Goal: Complete application form

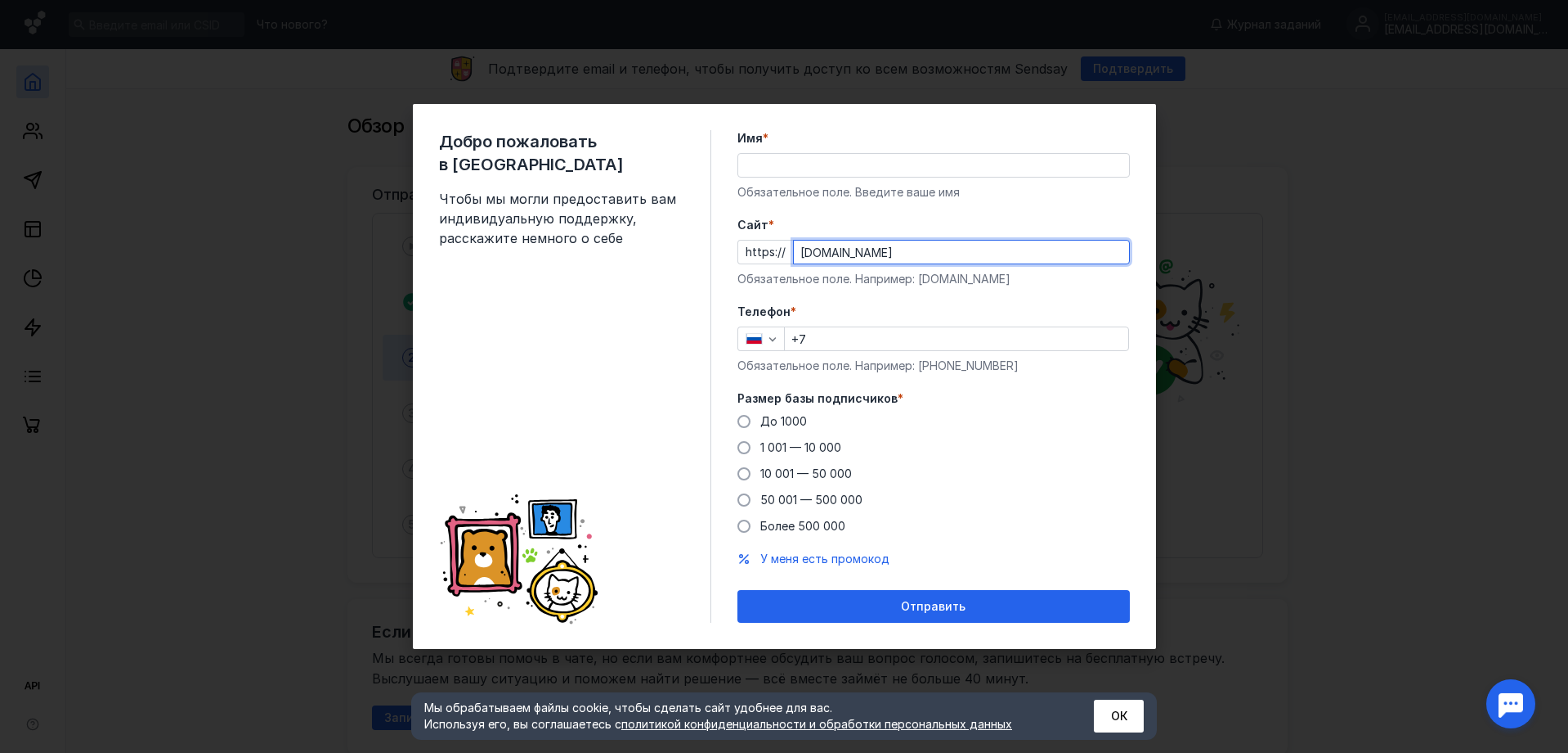
type input "[DOMAIN_NAME]"
click at [848, 341] on input "+7" at bounding box center [957, 338] width 344 height 23
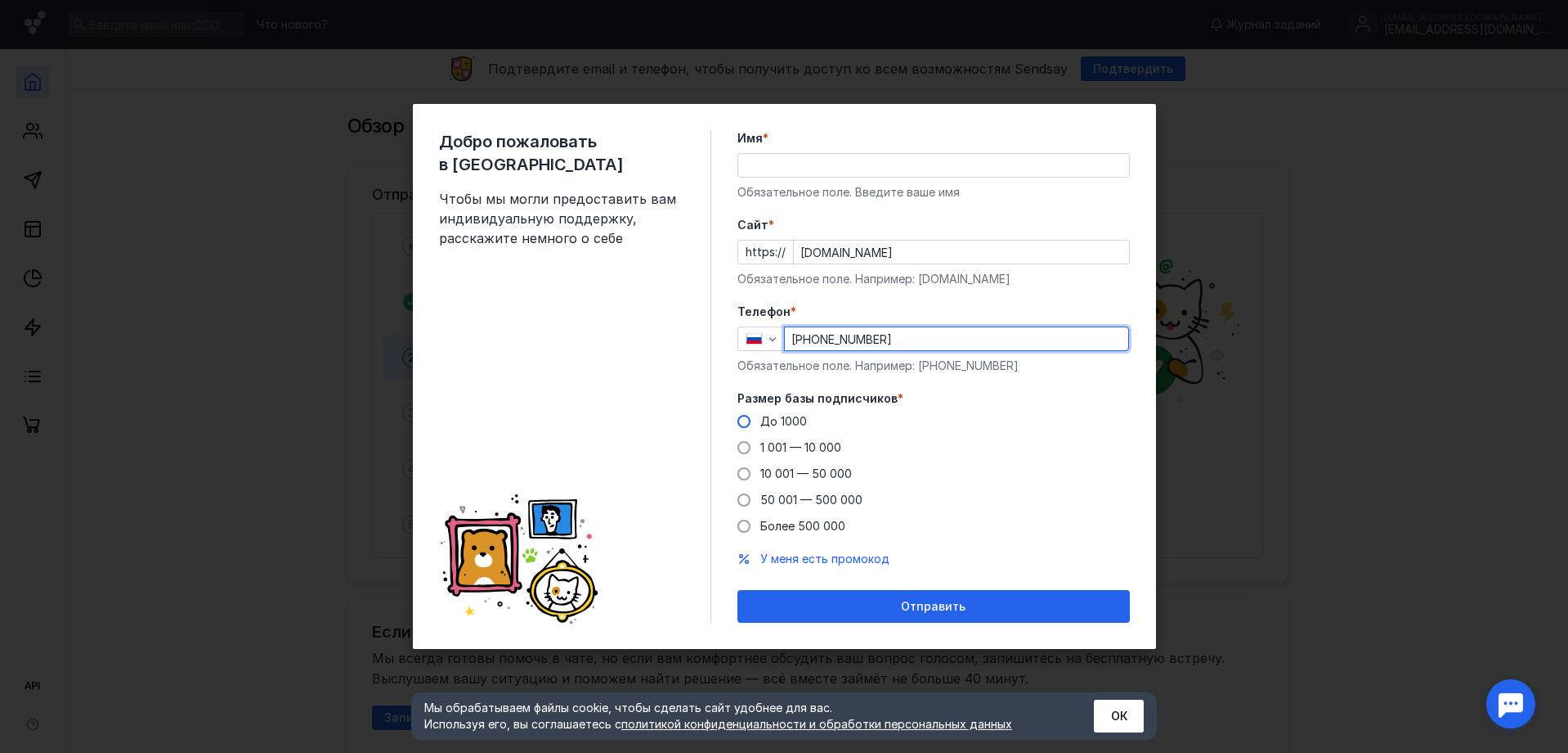
type input "[PHONE_NUMBER]"
click at [743, 423] on span at bounding box center [744, 421] width 13 height 13
click at [0, 0] on input "До 1000" at bounding box center [0, 0] width 0 height 0
click at [763, 167] on input "Имя *" at bounding box center [934, 165] width 391 height 23
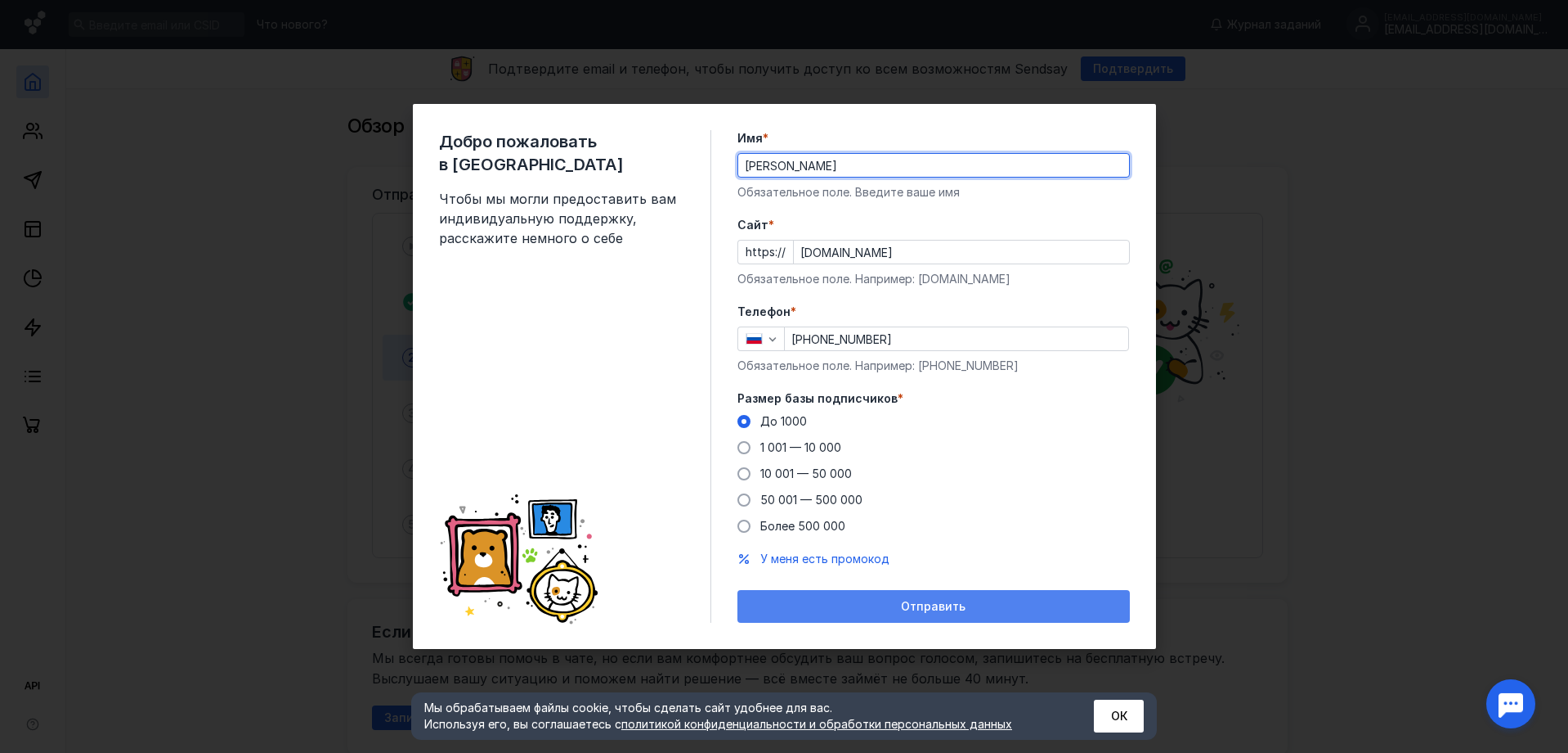
type input "[PERSON_NAME]"
click at [918, 604] on span "Отправить" at bounding box center [933, 606] width 65 height 14
